Goal: Transaction & Acquisition: Purchase product/service

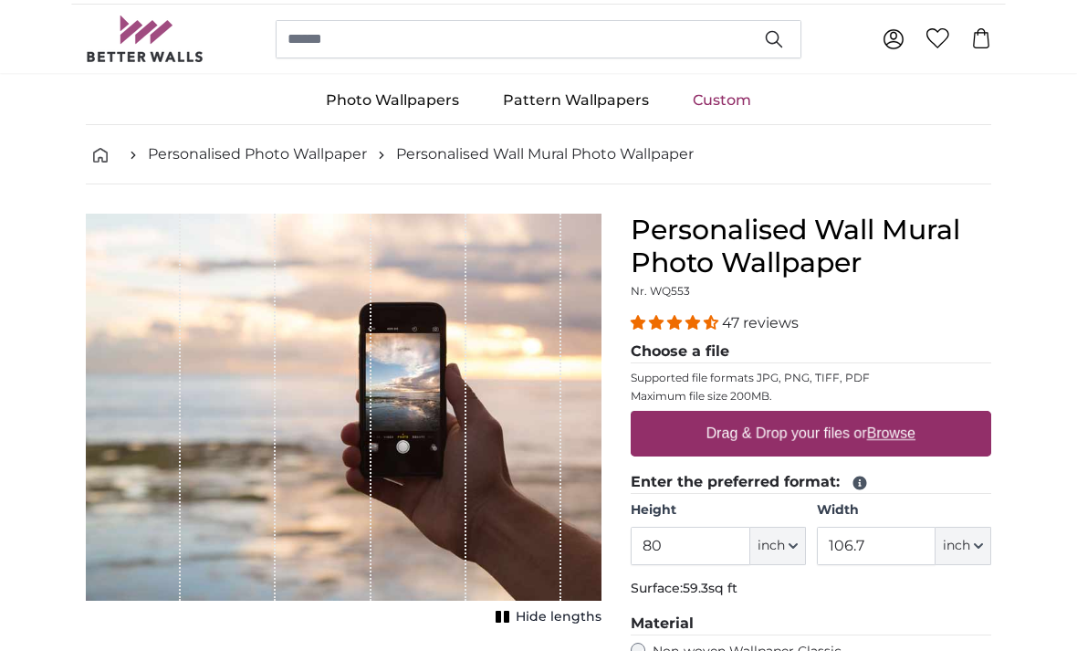
scroll to position [23, 0]
click at [710, 527] on input "80" at bounding box center [689, 546] width 119 height 38
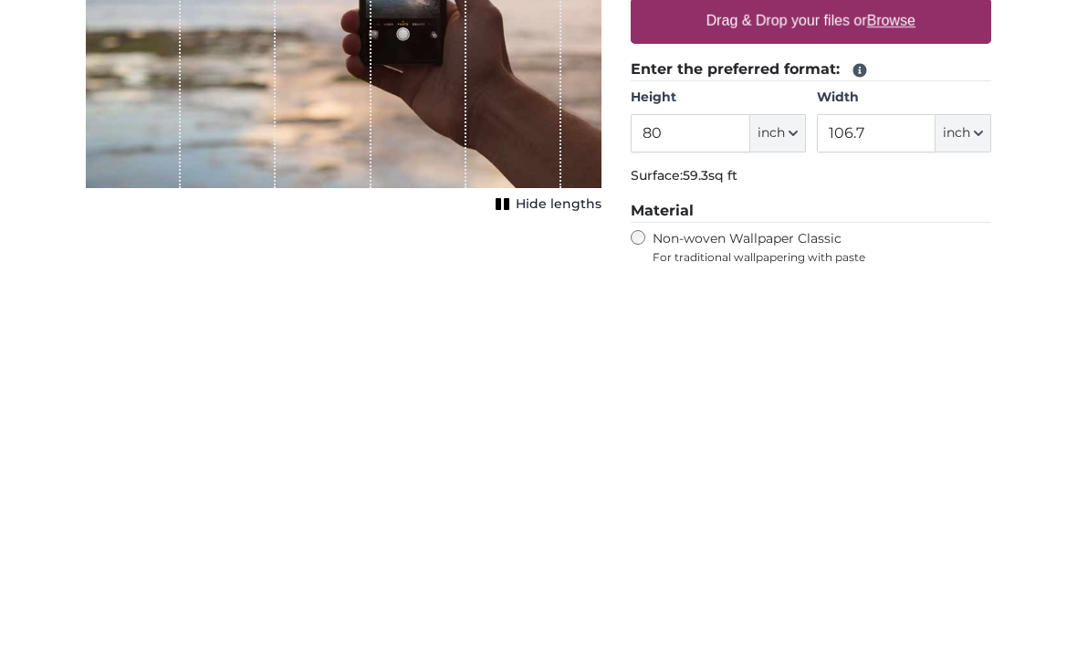
click at [776, 509] on span "inch" at bounding box center [770, 518] width 27 height 18
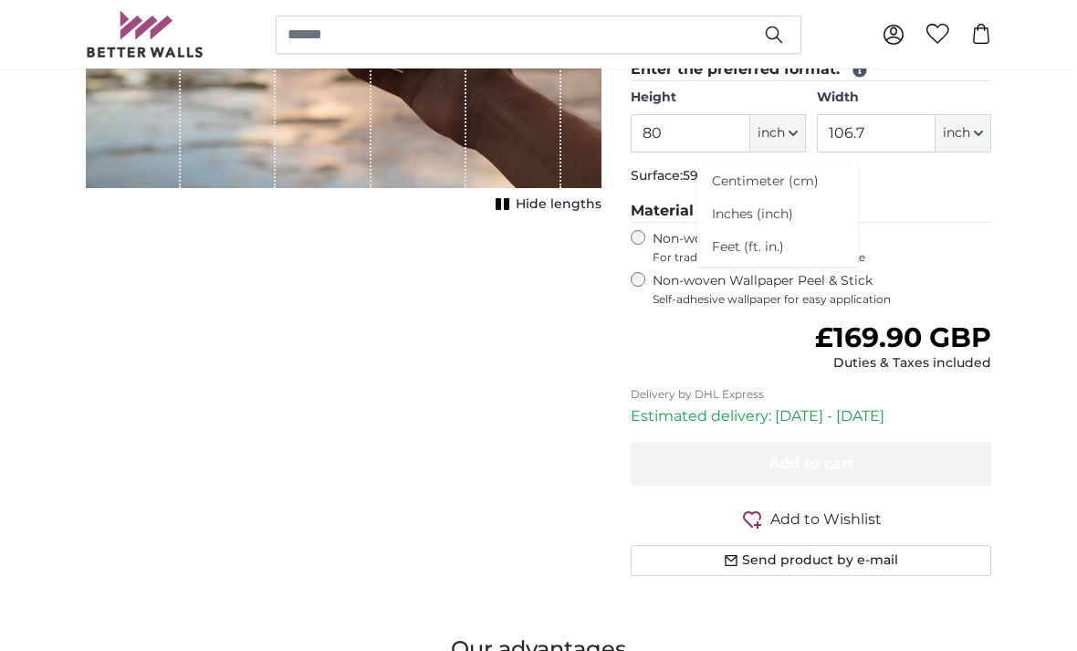
click at [763, 176] on link "Centimeter (cm)" at bounding box center [777, 181] width 161 height 33
type input "203.2"
type input "271.1"
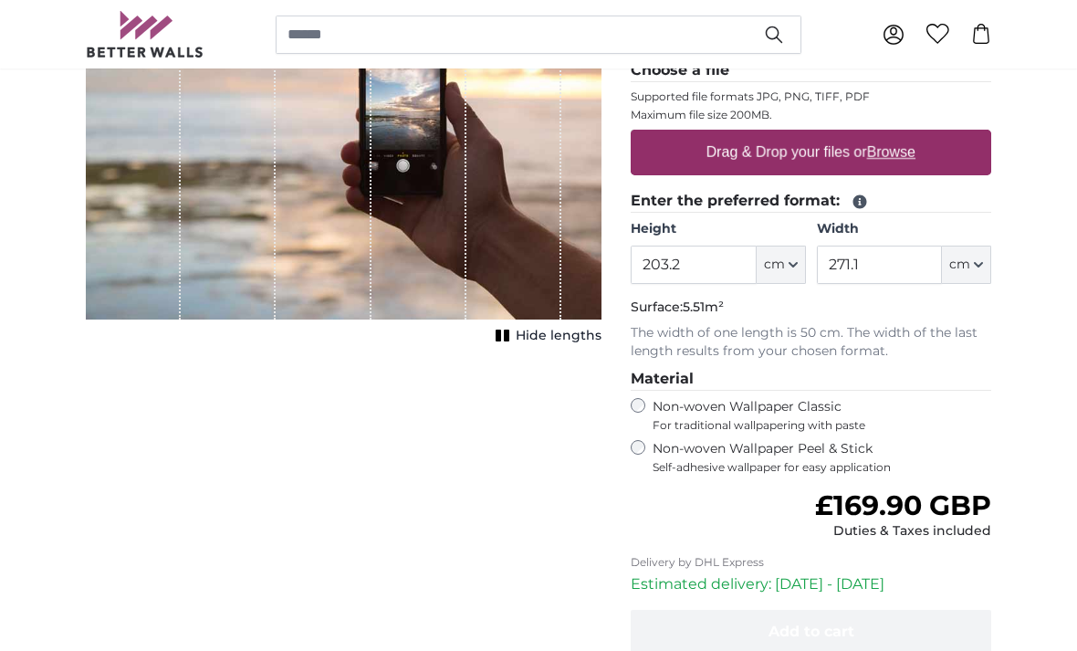
scroll to position [304, 0]
click at [710, 258] on input "203.2" at bounding box center [692, 265] width 125 height 38
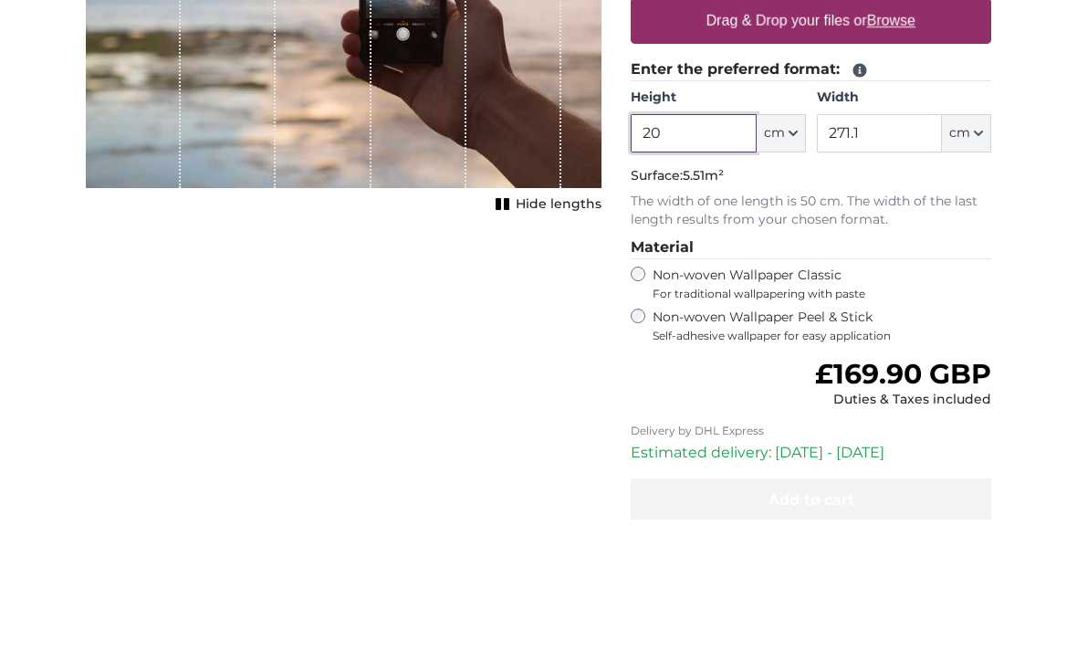
type input "2"
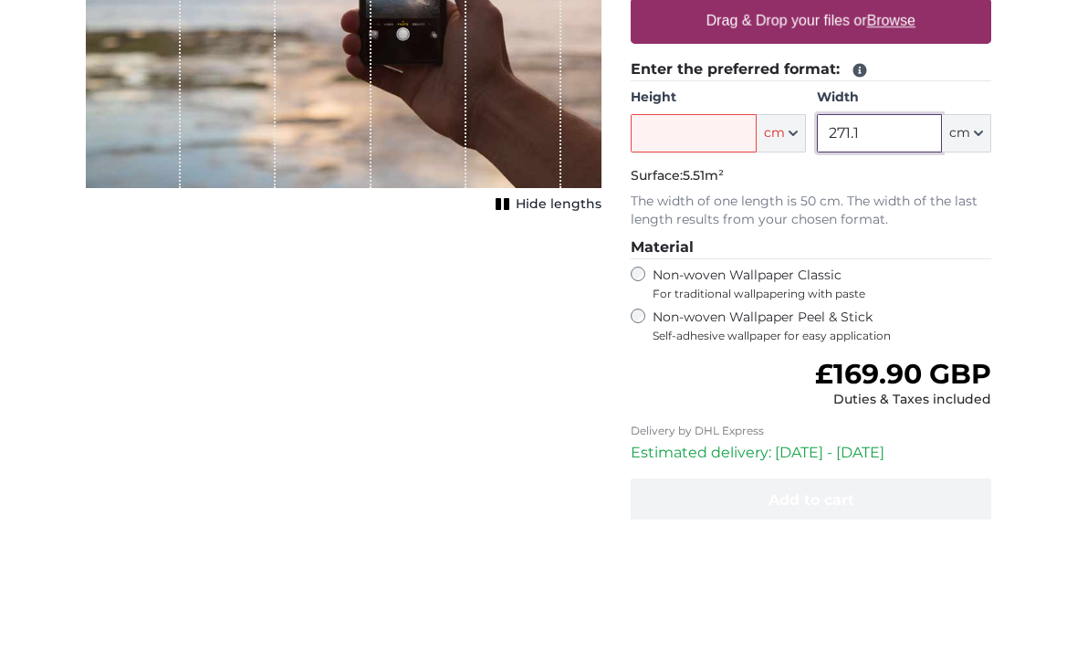
click at [897, 246] on input "271.1" at bounding box center [879, 265] width 125 height 38
type input "2"
click at [676, 246] on input "Height" at bounding box center [692, 265] width 125 height 38
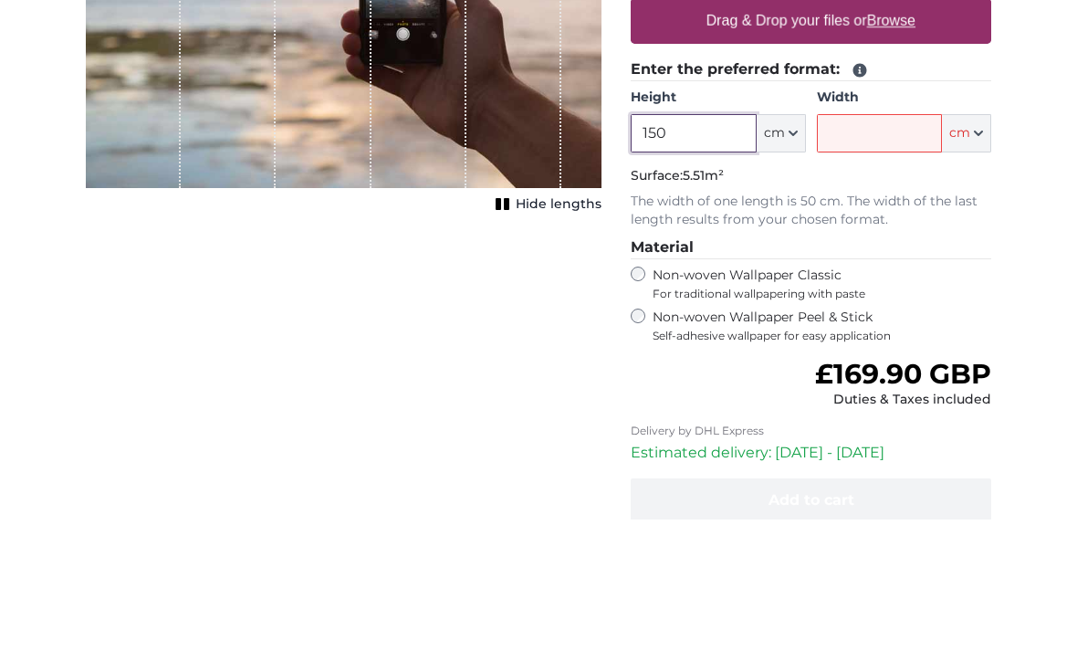
type input "150"
click at [890, 246] on input "Width" at bounding box center [879, 265] width 125 height 38
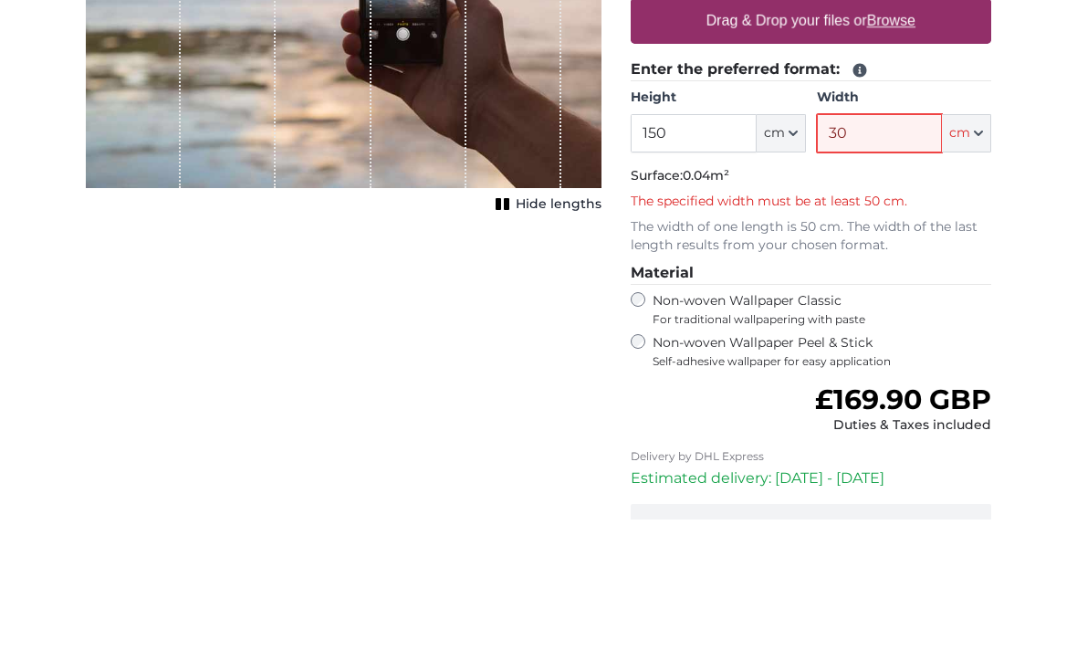
type input "300"
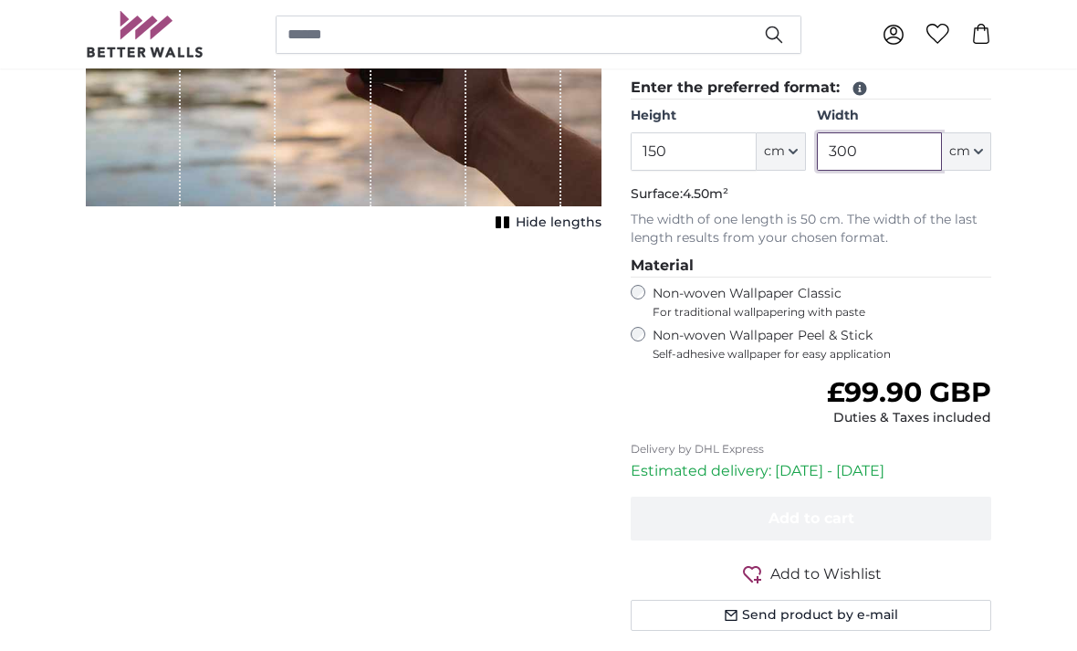
scroll to position [417, 0]
